Goal: Information Seeking & Learning: Learn about a topic

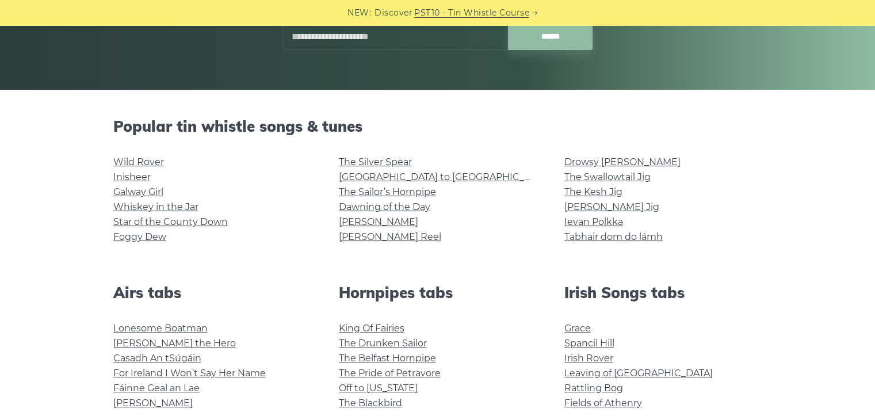
scroll to position [217, 0]
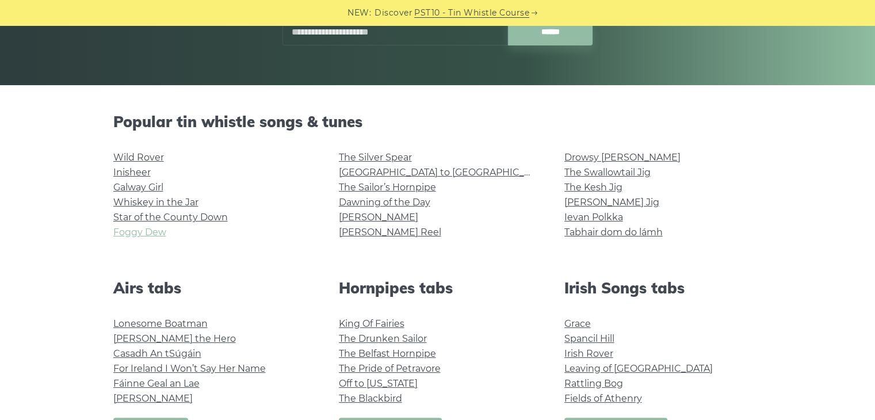
click at [144, 235] on link "Foggy Dew" at bounding box center [139, 232] width 53 height 11
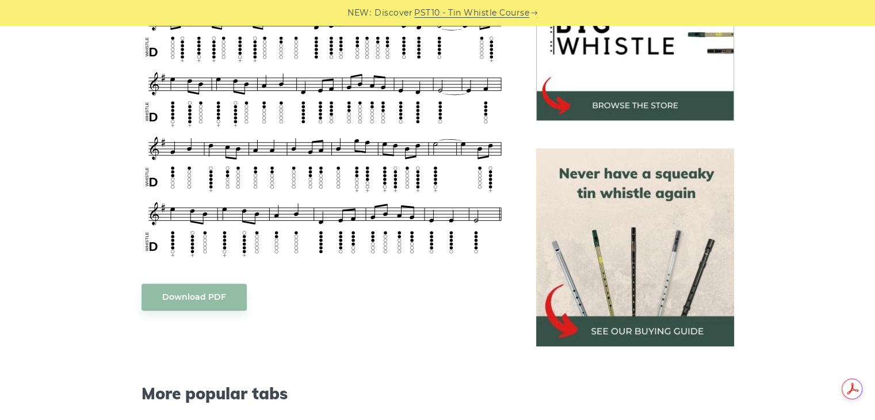
click at [619, 329] on img at bounding box center [635, 247] width 198 height 198
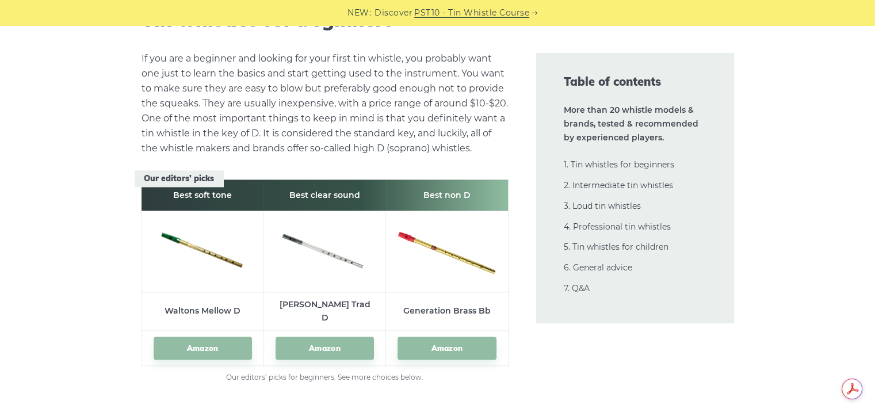
scroll to position [1615, 0]
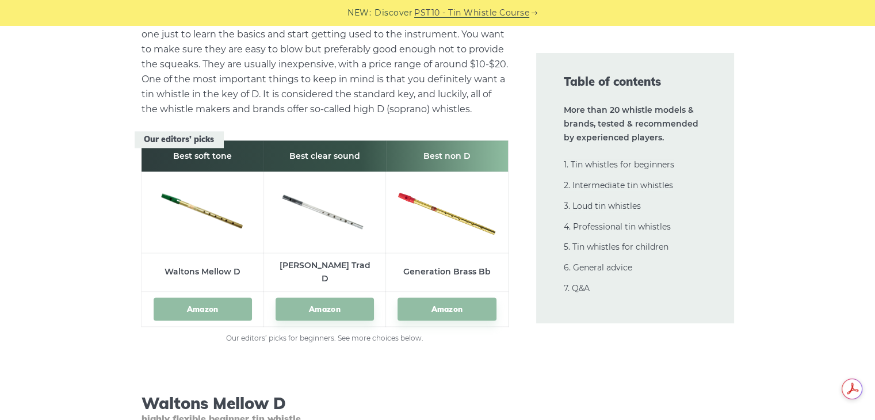
click at [184, 297] on link "Amazon" at bounding box center [203, 309] width 98 height 24
